Goal: Information Seeking & Learning: Find specific fact

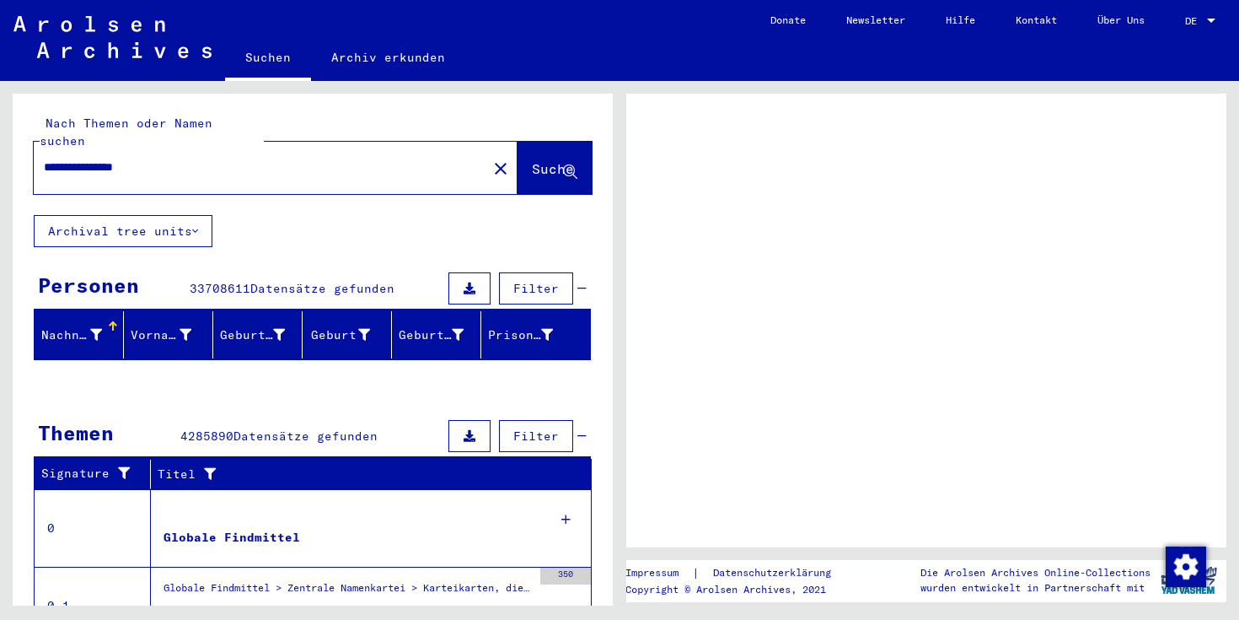
click at [532, 160] on span "Suche" at bounding box center [553, 168] width 42 height 17
click at [532, 162] on button "Suche" at bounding box center [555, 168] width 74 height 52
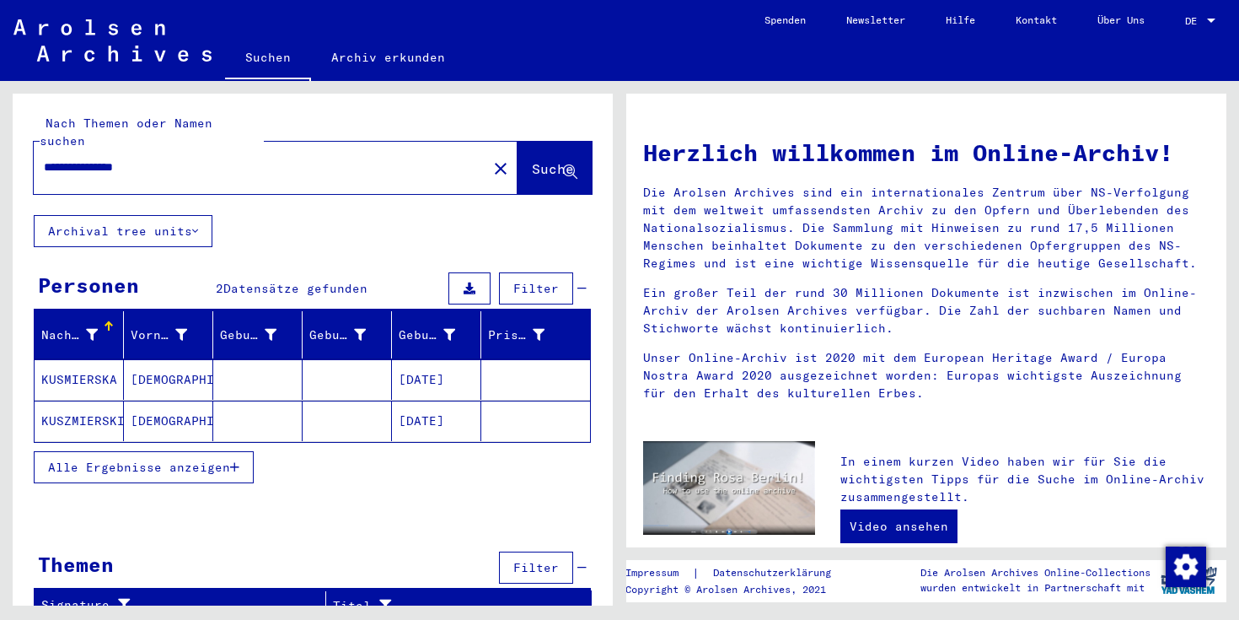
click at [207, 368] on mat-cell "[DEMOGRAPHIC_DATA]" at bounding box center [168, 379] width 89 height 40
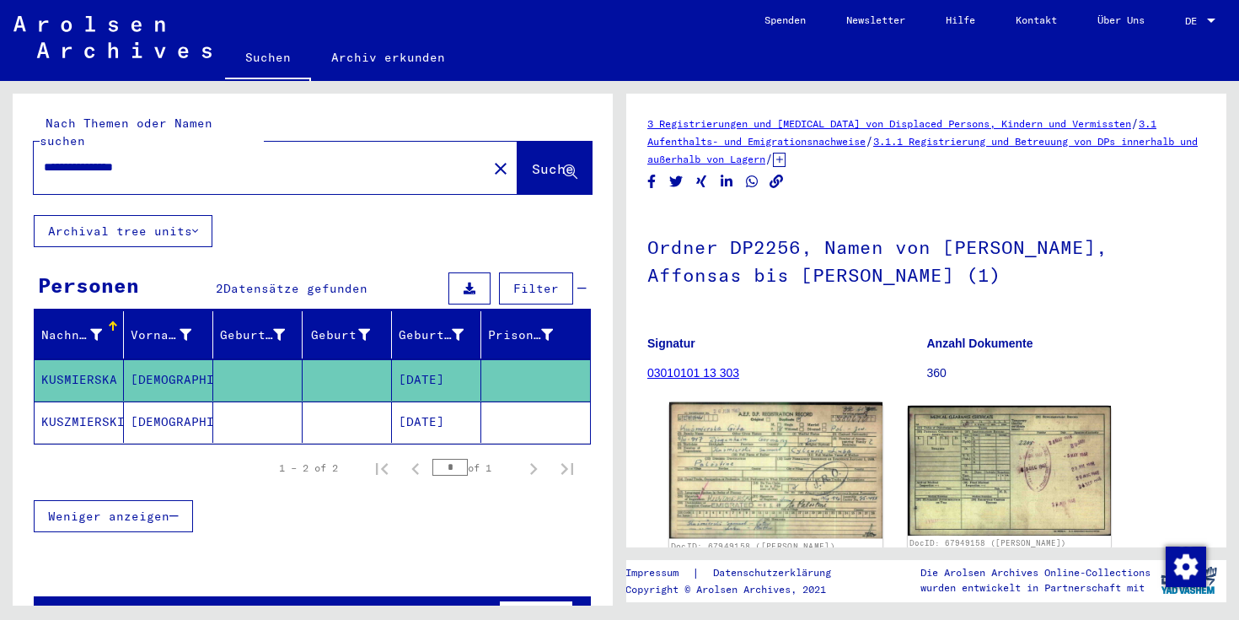
click at [763, 444] on img at bounding box center [775, 470] width 213 height 137
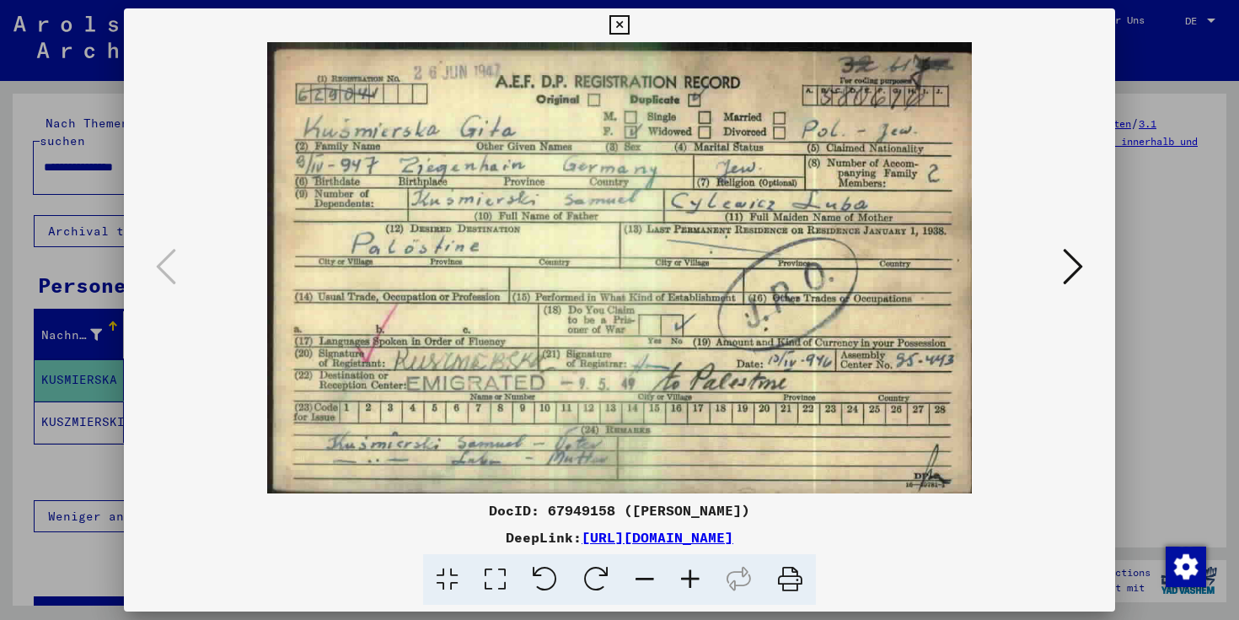
click at [1070, 267] on icon at bounding box center [1073, 266] width 20 height 40
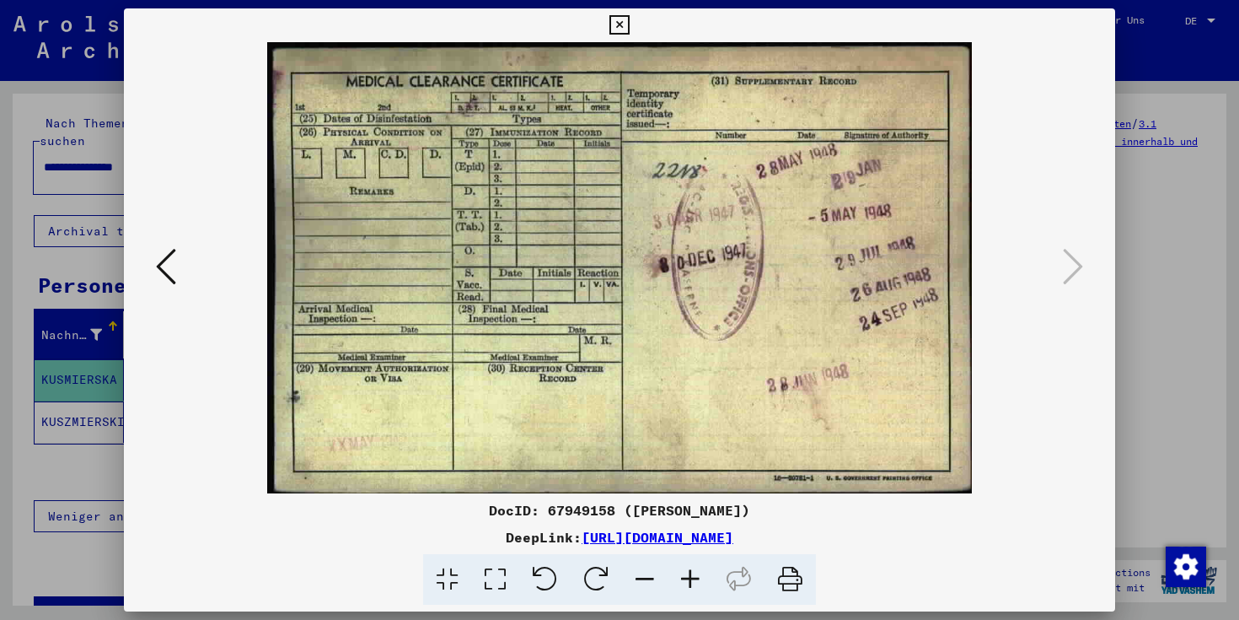
click at [73, 414] on div at bounding box center [619, 310] width 1239 height 620
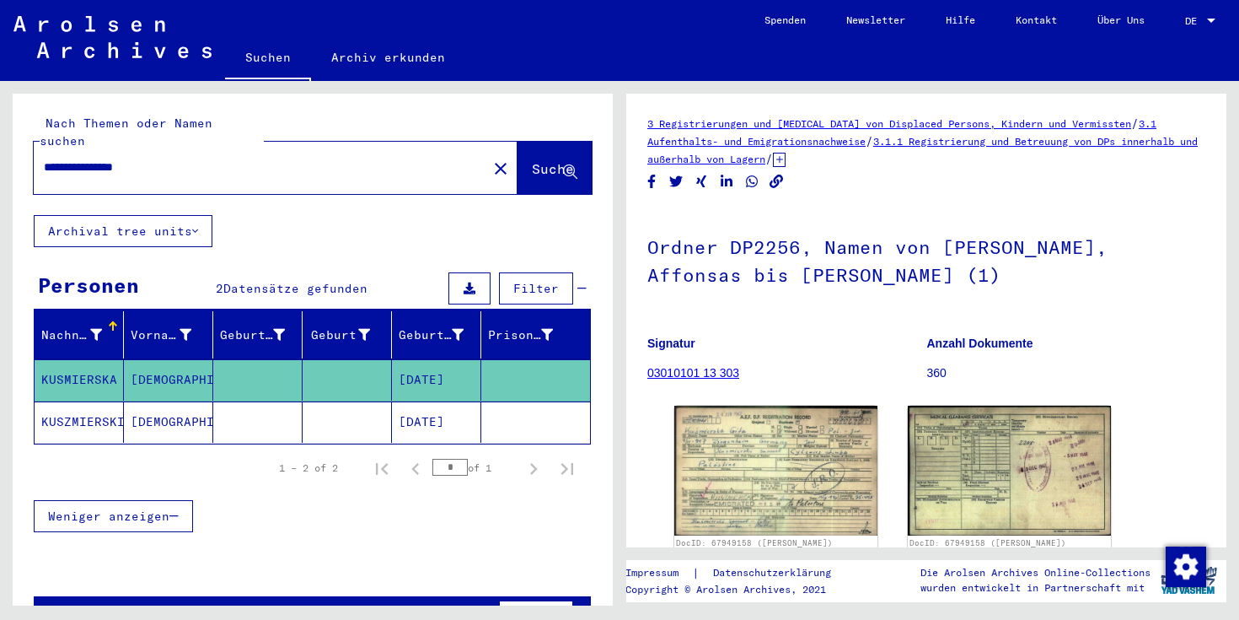
click at [79, 411] on mat-cell "KUSZMIERSKI" at bounding box center [79, 421] width 89 height 41
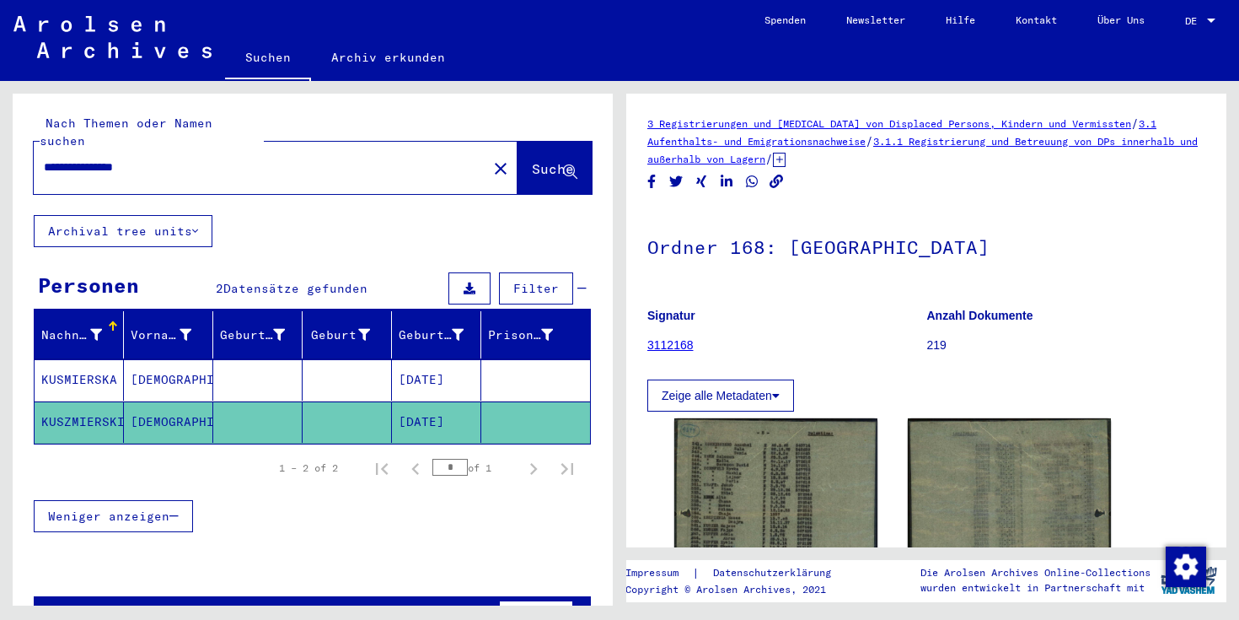
click at [374, 359] on mat-cell at bounding box center [347, 379] width 89 height 41
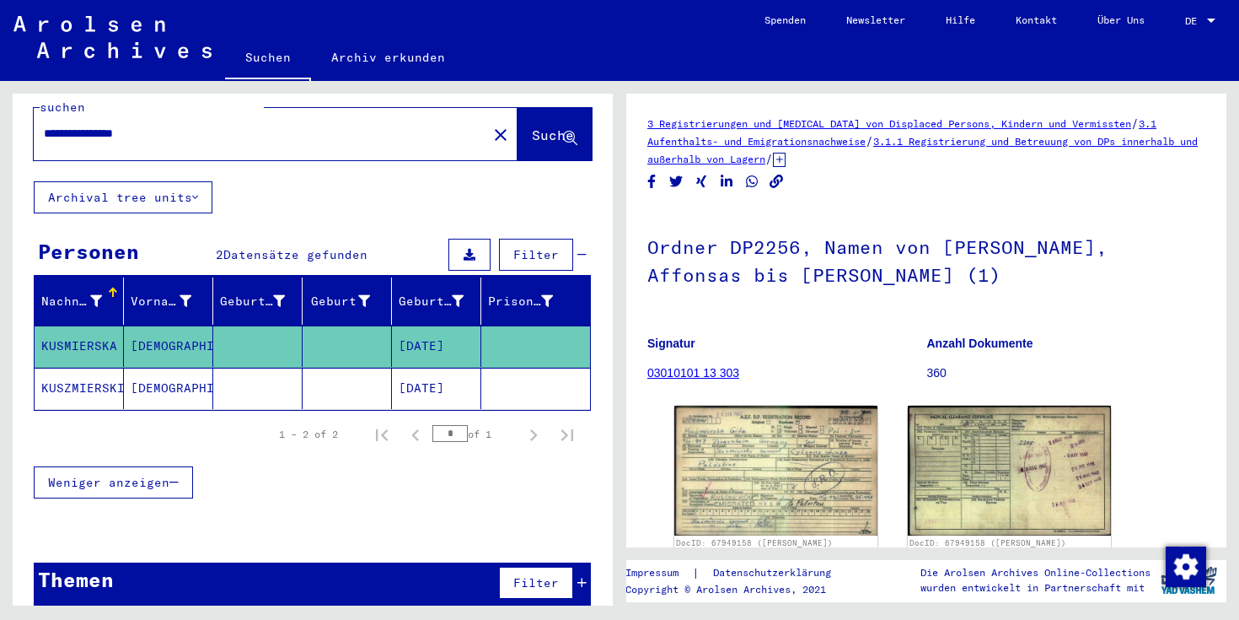
click at [62, 125] on input "**********" at bounding box center [260, 134] width 433 height 18
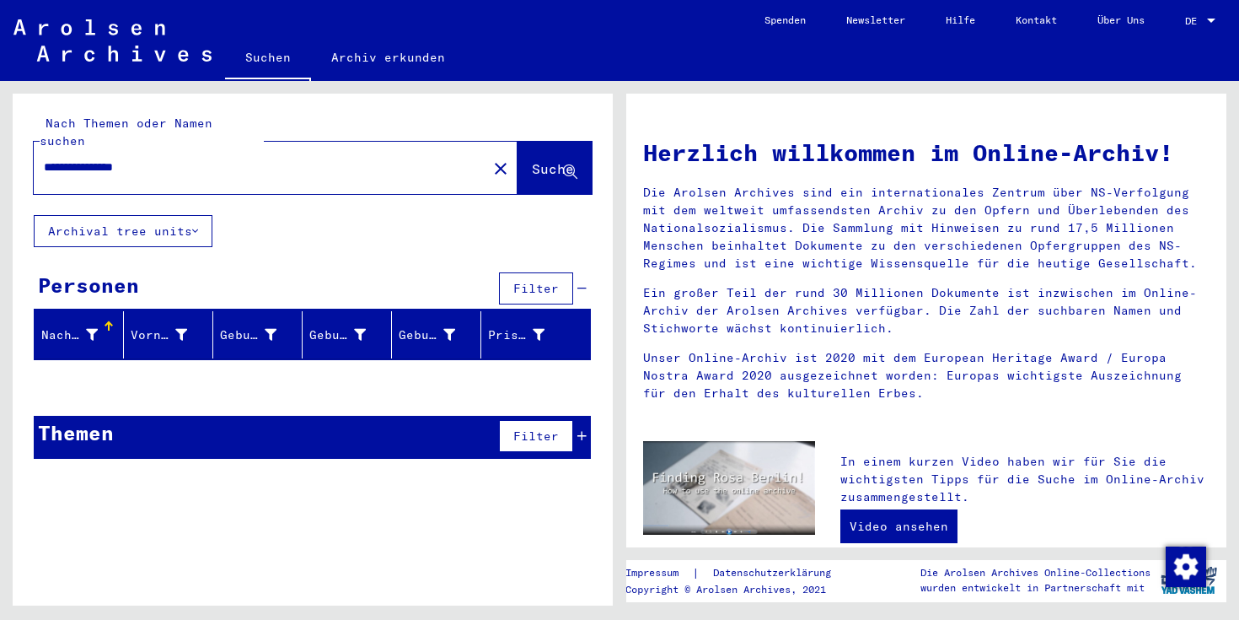
click at [67, 158] on input "**********" at bounding box center [255, 167] width 423 height 18
type input "**********"
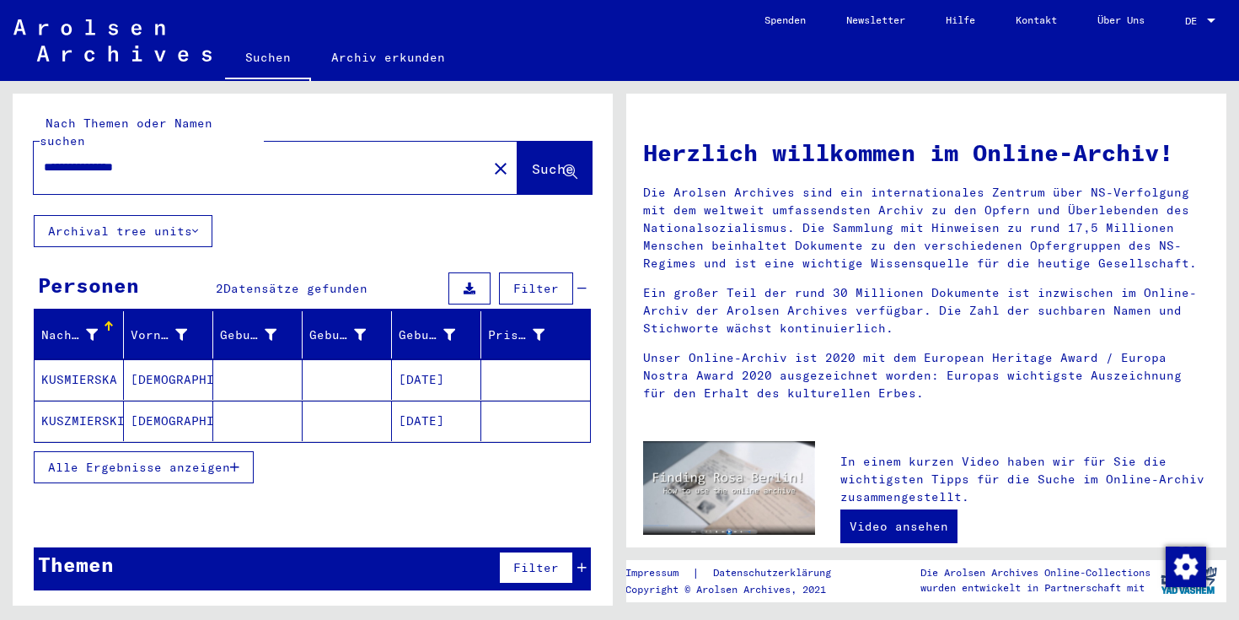
click at [432, 359] on mat-cell "[DATE]" at bounding box center [436, 379] width 89 height 40
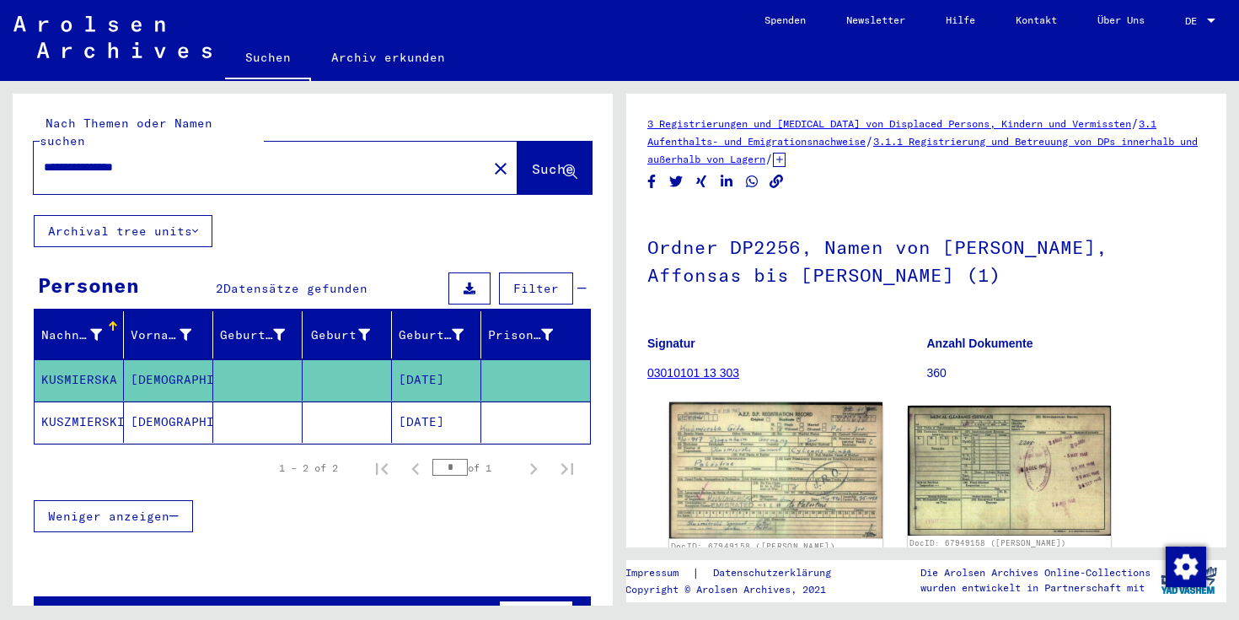
click at [804, 434] on img at bounding box center [775, 470] width 213 height 137
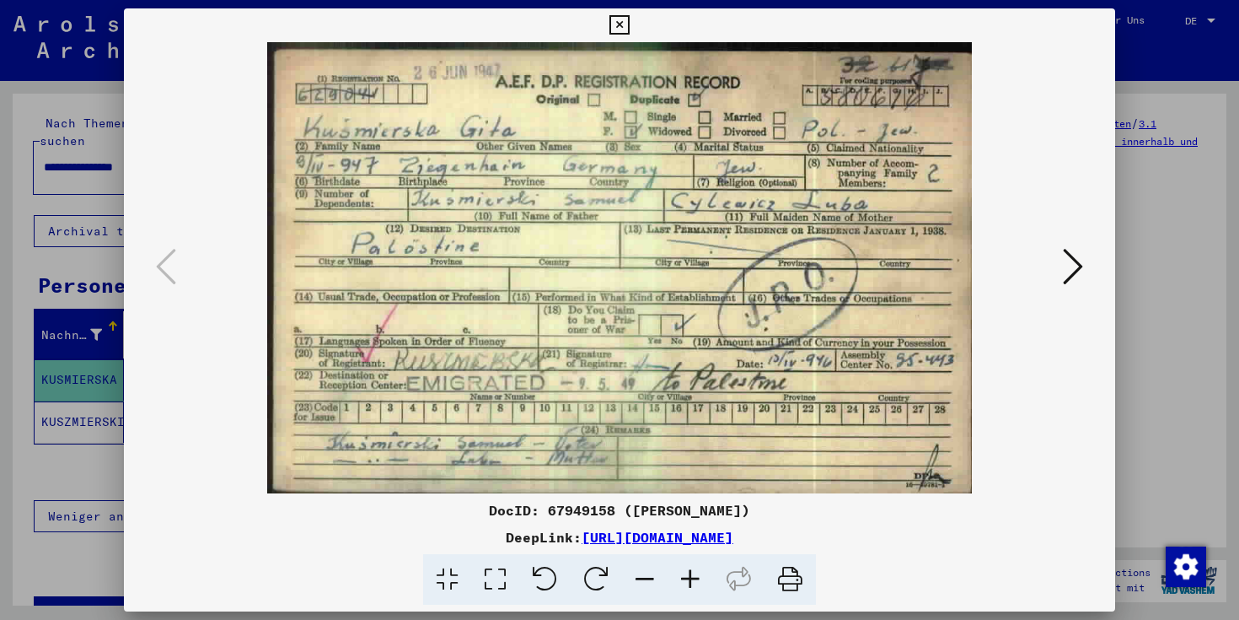
click at [616, 24] on icon at bounding box center [619, 25] width 19 height 20
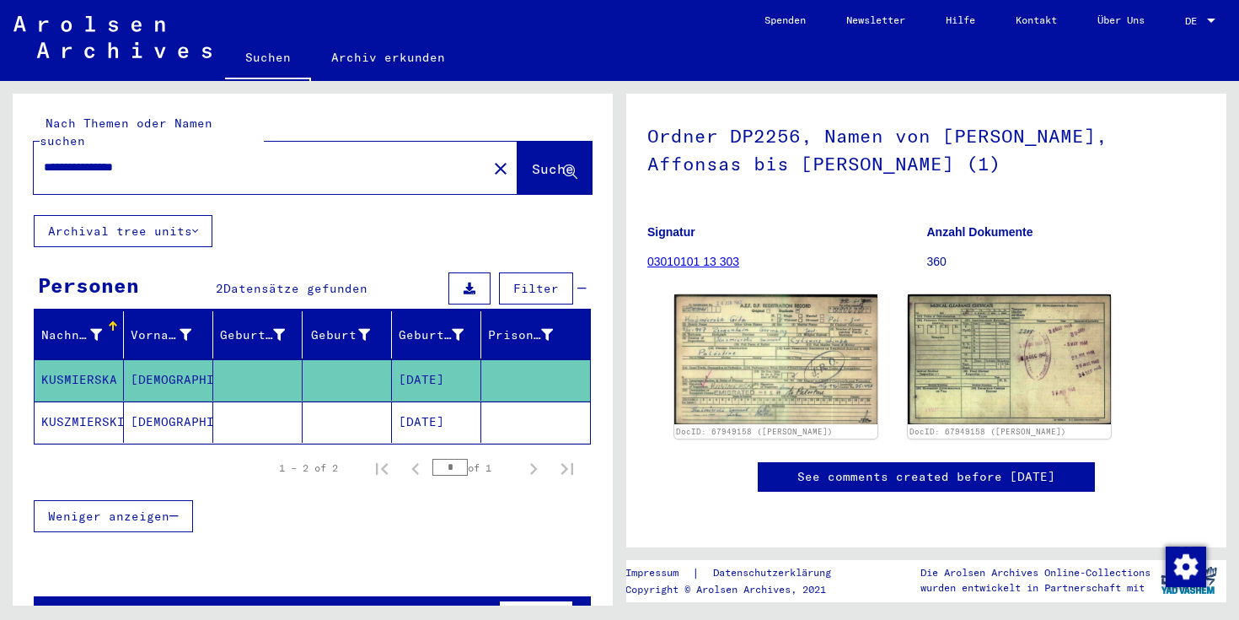
scroll to position [320, 0]
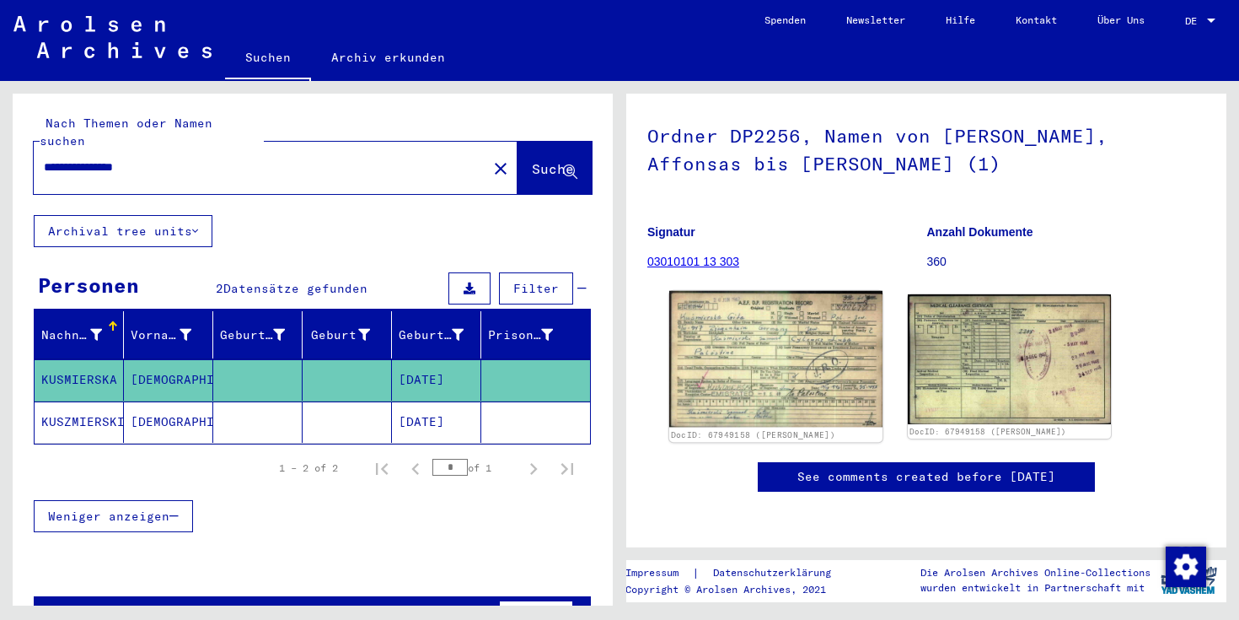
click at [792, 291] on img at bounding box center [775, 359] width 213 height 137
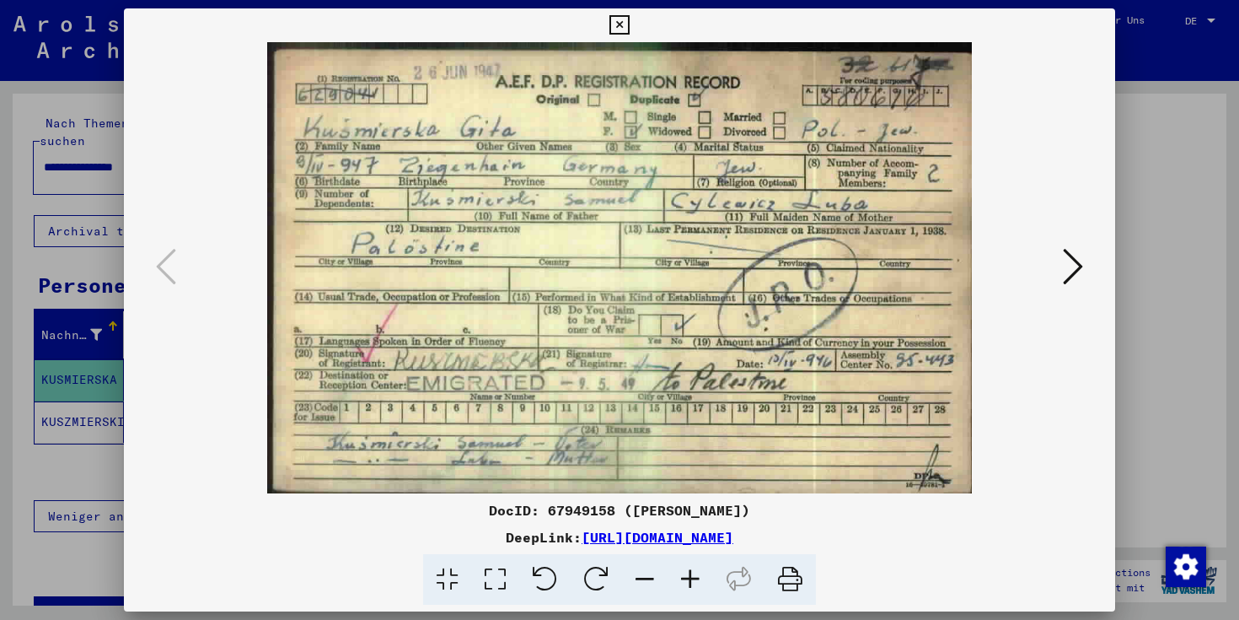
click at [1149, 386] on div at bounding box center [619, 310] width 1239 height 620
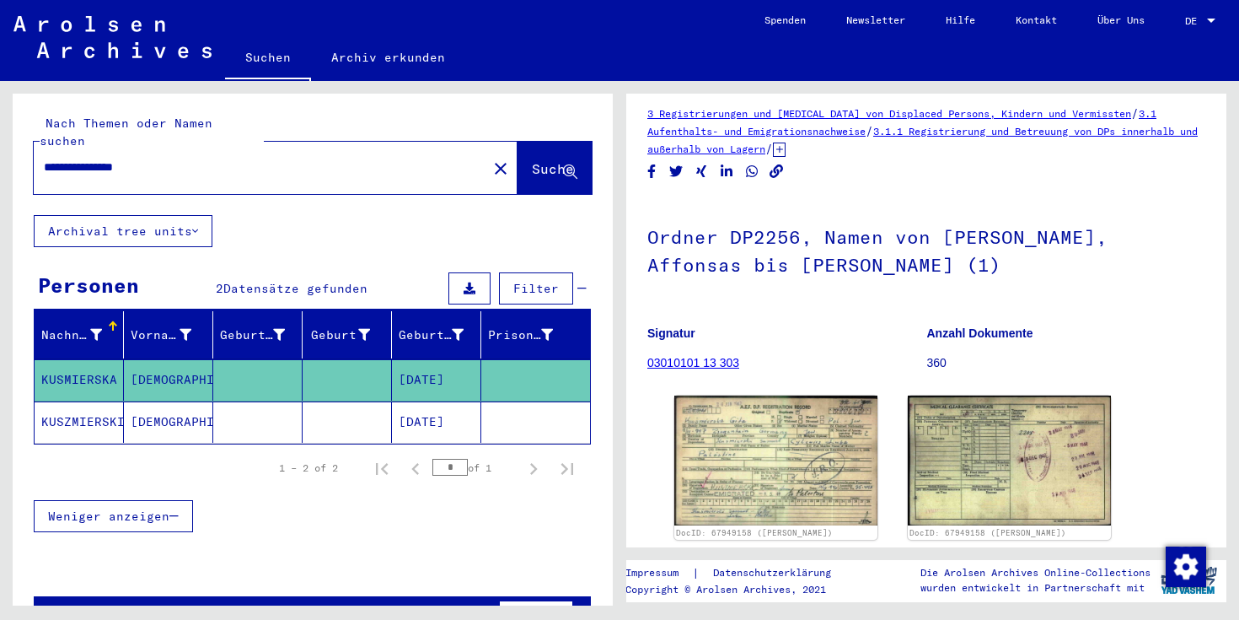
scroll to position [0, 0]
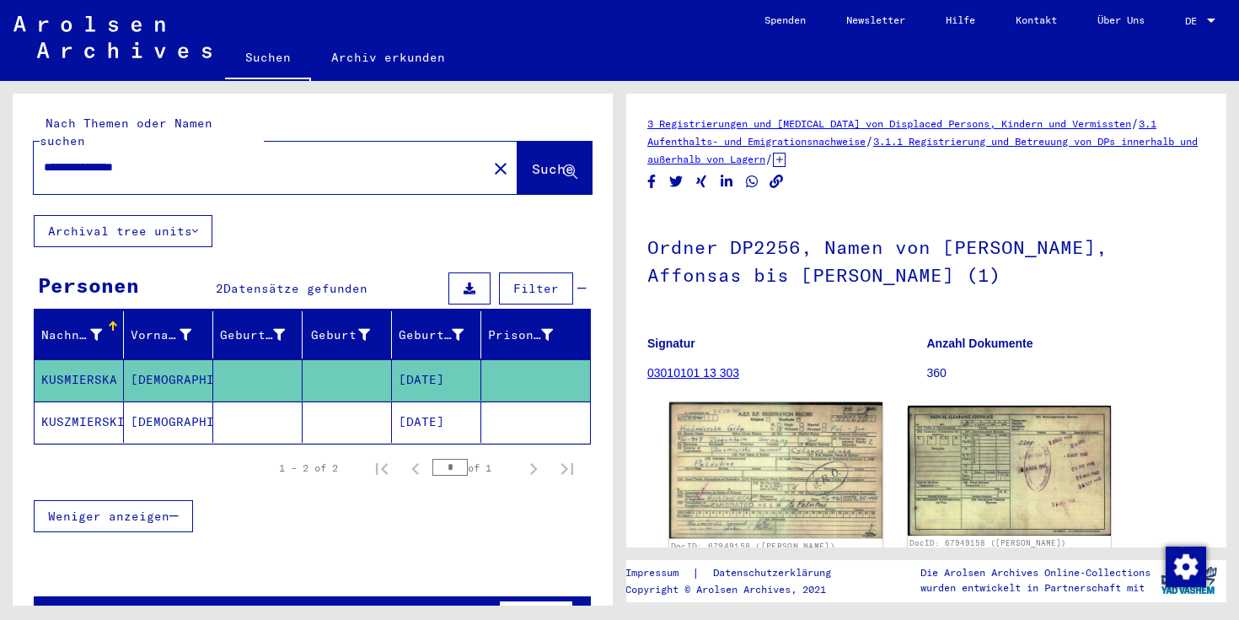
click at [717, 446] on img at bounding box center [775, 470] width 213 height 137
